Goal: Information Seeking & Learning: Learn about a topic

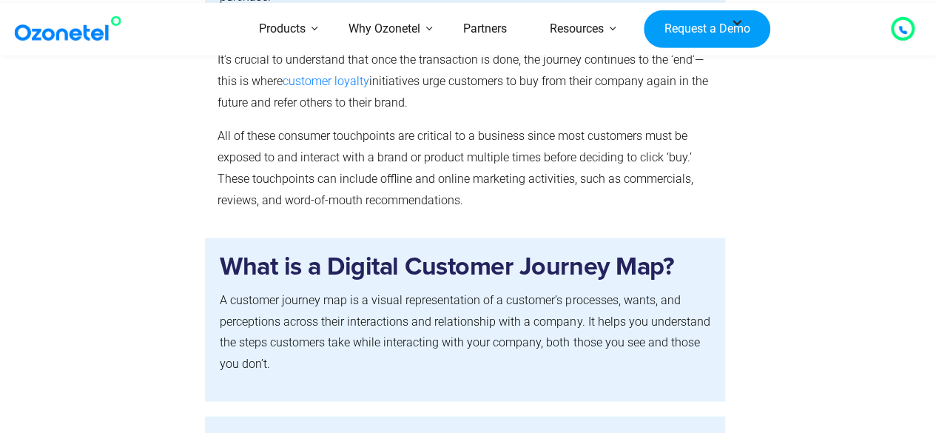
scroll to position [1258, 0]
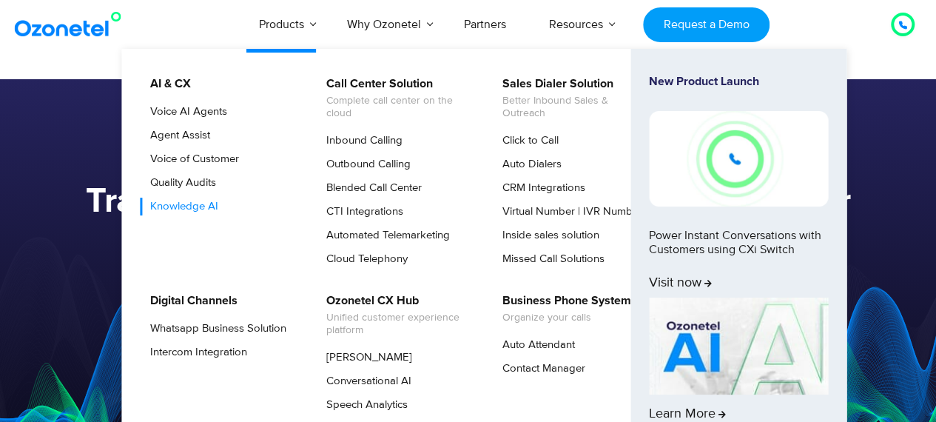
click at [200, 199] on link "Knowledge AI" at bounding box center [181, 207] width 80 height 18
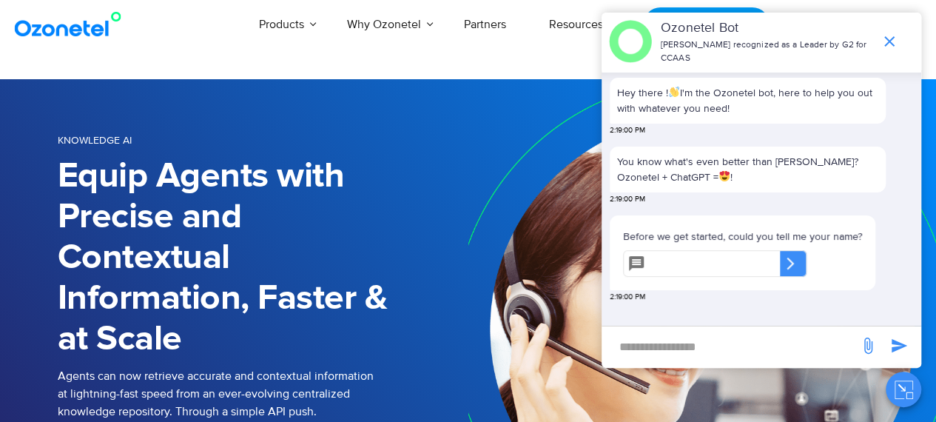
click at [798, 263] on icon at bounding box center [790, 263] width 15 height 15
click at [733, 264] on input "text" at bounding box center [715, 263] width 129 height 27
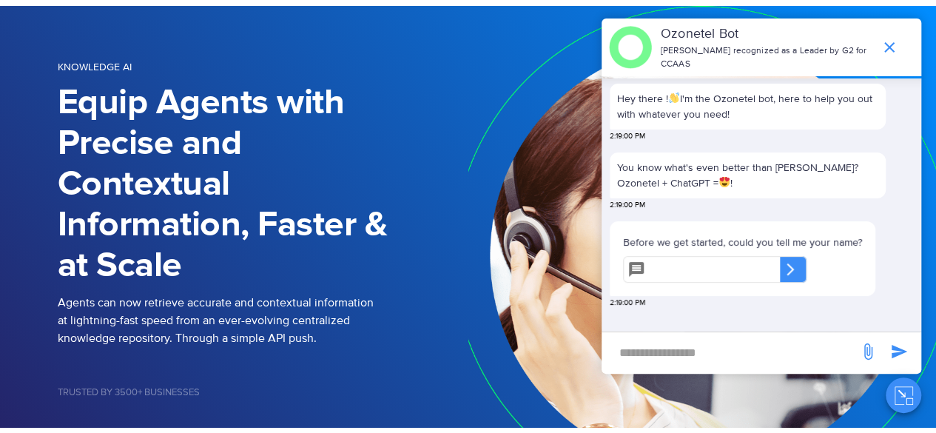
scroll to position [222, 0]
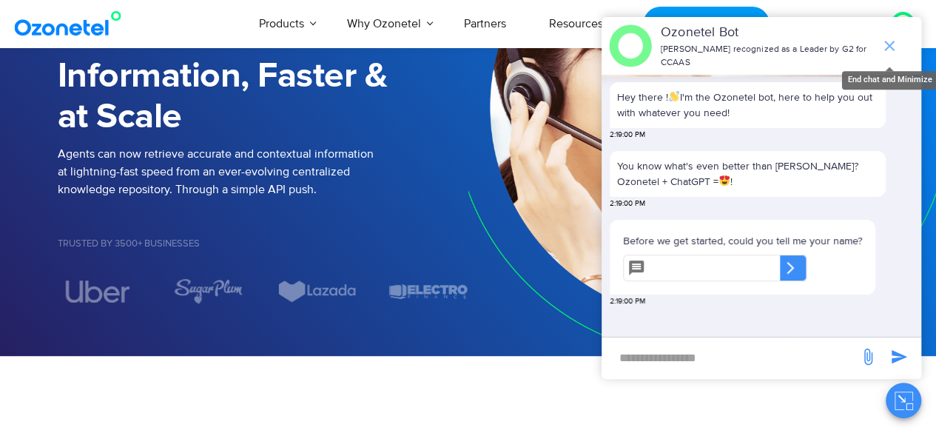
click at [890, 43] on icon "end chat or minimize" at bounding box center [890, 46] width 18 height 18
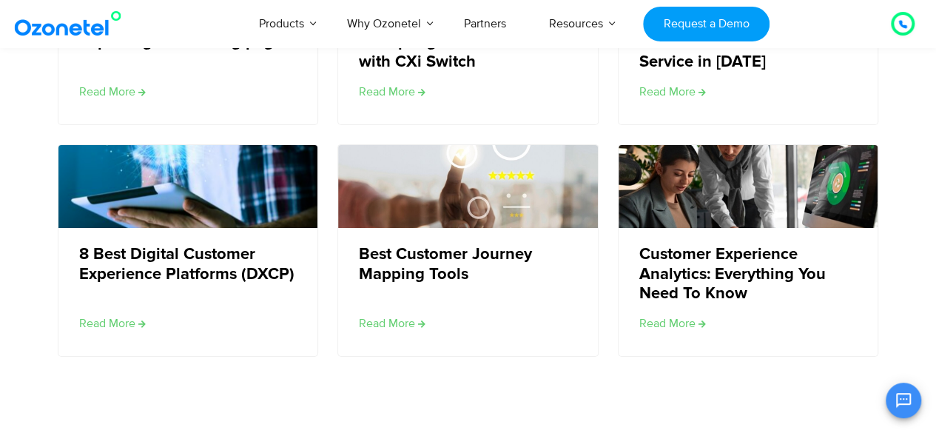
scroll to position [2369, 0]
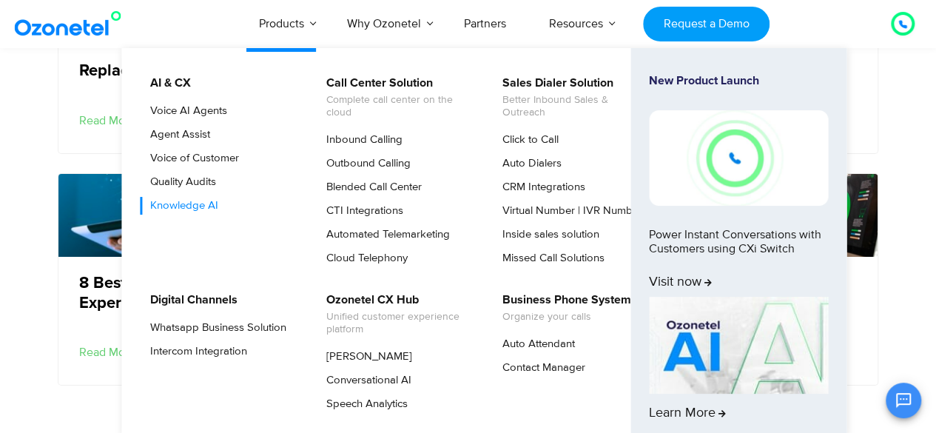
click at [206, 200] on link "Knowledge AI" at bounding box center [181, 206] width 80 height 18
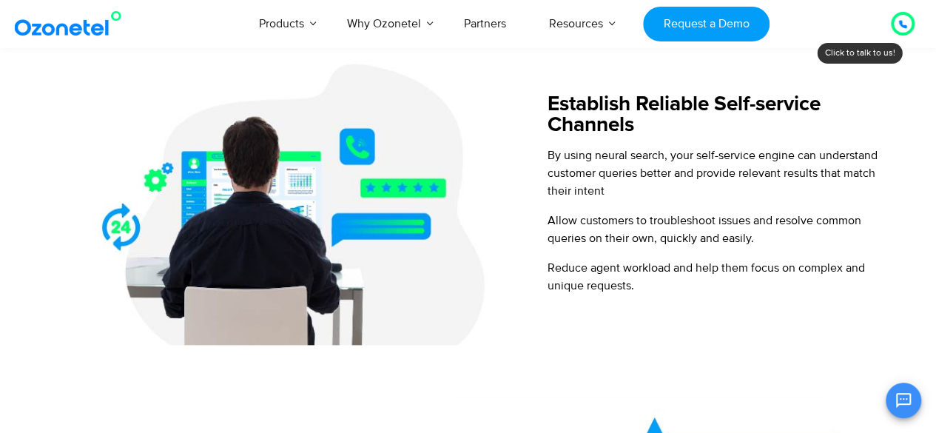
scroll to position [666, 0]
